Goal: Check status: Check status

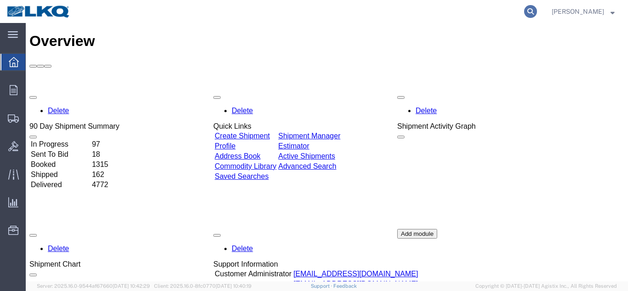
click at [525, 13] on icon at bounding box center [530, 11] width 13 height 13
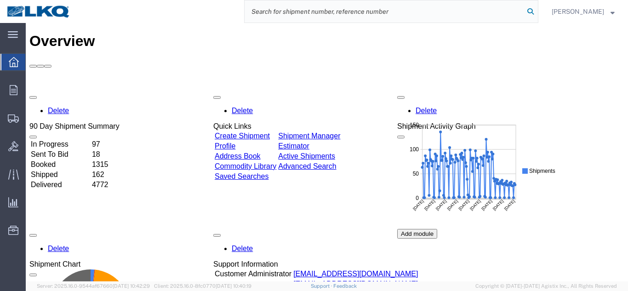
paste input "55867825"
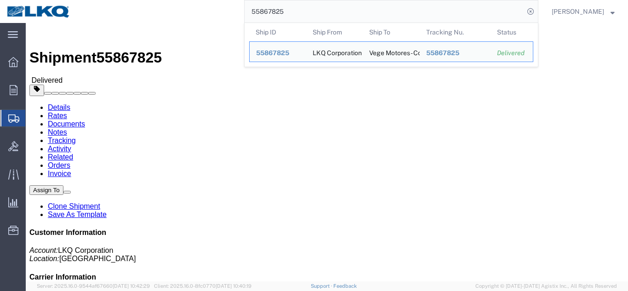
click link "Rates"
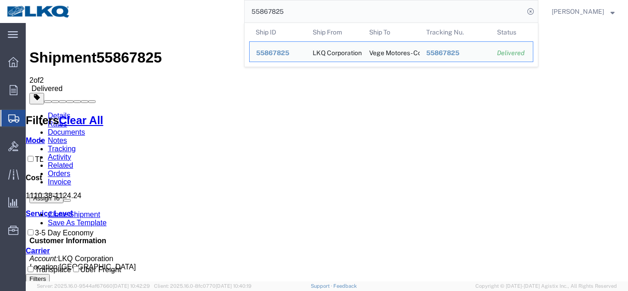
drag, startPoint x: 318, startPoint y: 15, endPoint x: 0, endPoint y: -12, distance: 319.0
click at [0, 0] on html "main_menu Created with Sketch. Collapse Menu Overview Orders Order Manager Crea…" at bounding box center [314, 145] width 628 height 291
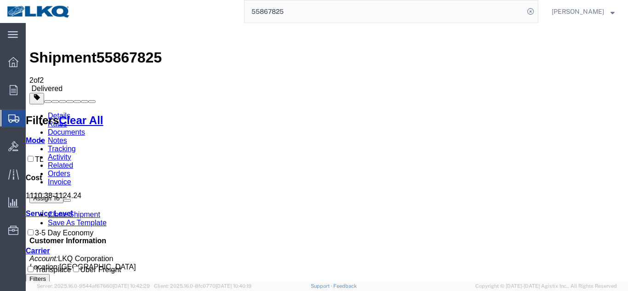
paste input "6306712"
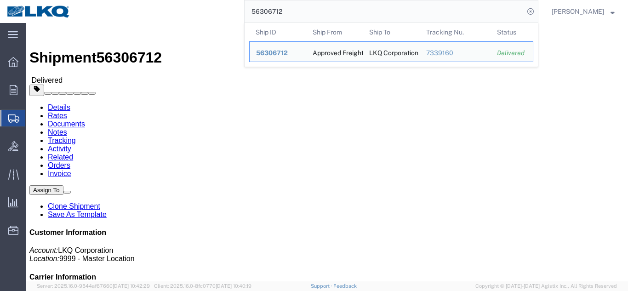
click span "56306712"
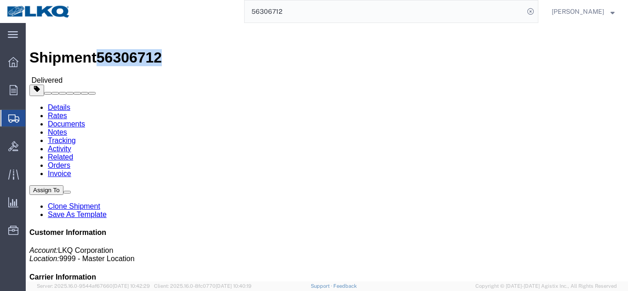
click span "56306712"
copy span "56306712"
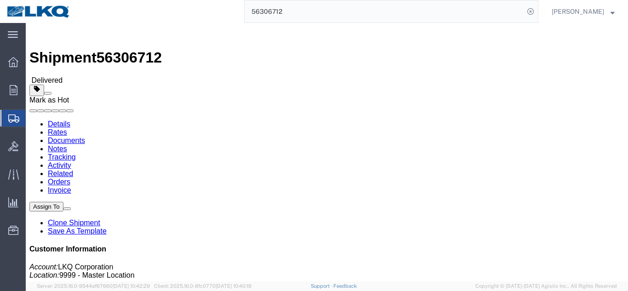
scroll to position [149, 0]
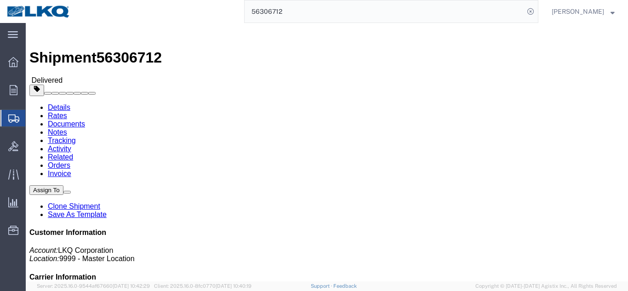
click link "Rates"
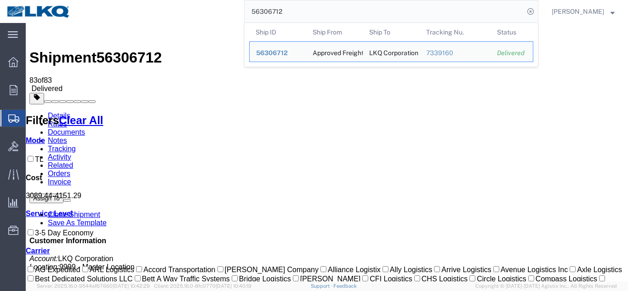
click at [385, 13] on input "56306712" at bounding box center [385, 11] width 280 height 22
paste input "268907"
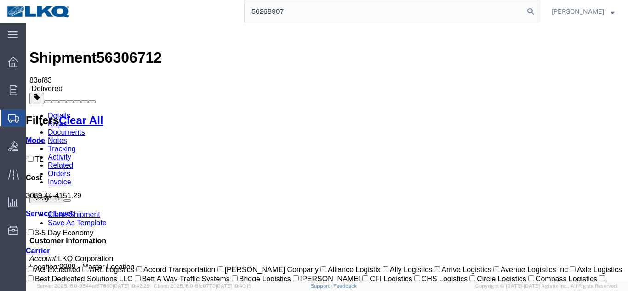
type input "56268907"
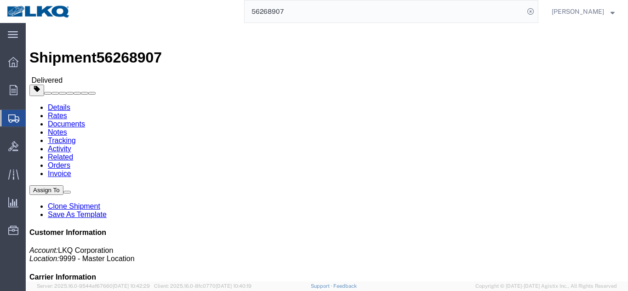
click link "Rates"
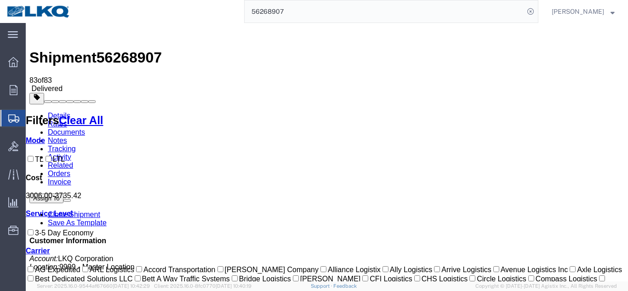
click at [51, 112] on link "Details" at bounding box center [59, 116] width 23 height 8
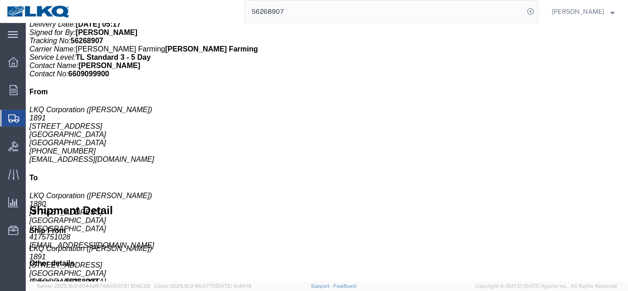
scroll to position [368, 0]
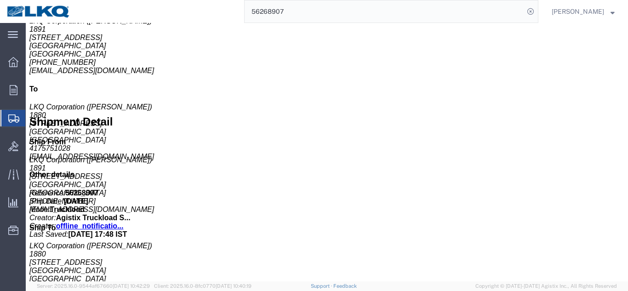
click span "button"
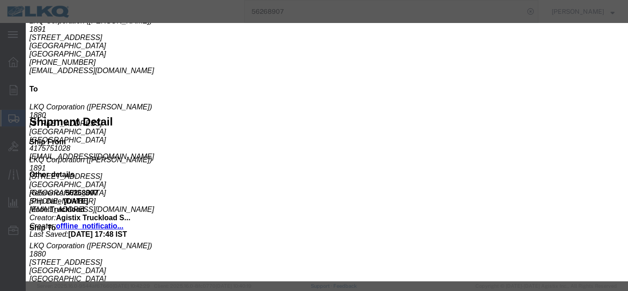
click icon "button"
